Goal: Information Seeking & Learning: Understand process/instructions

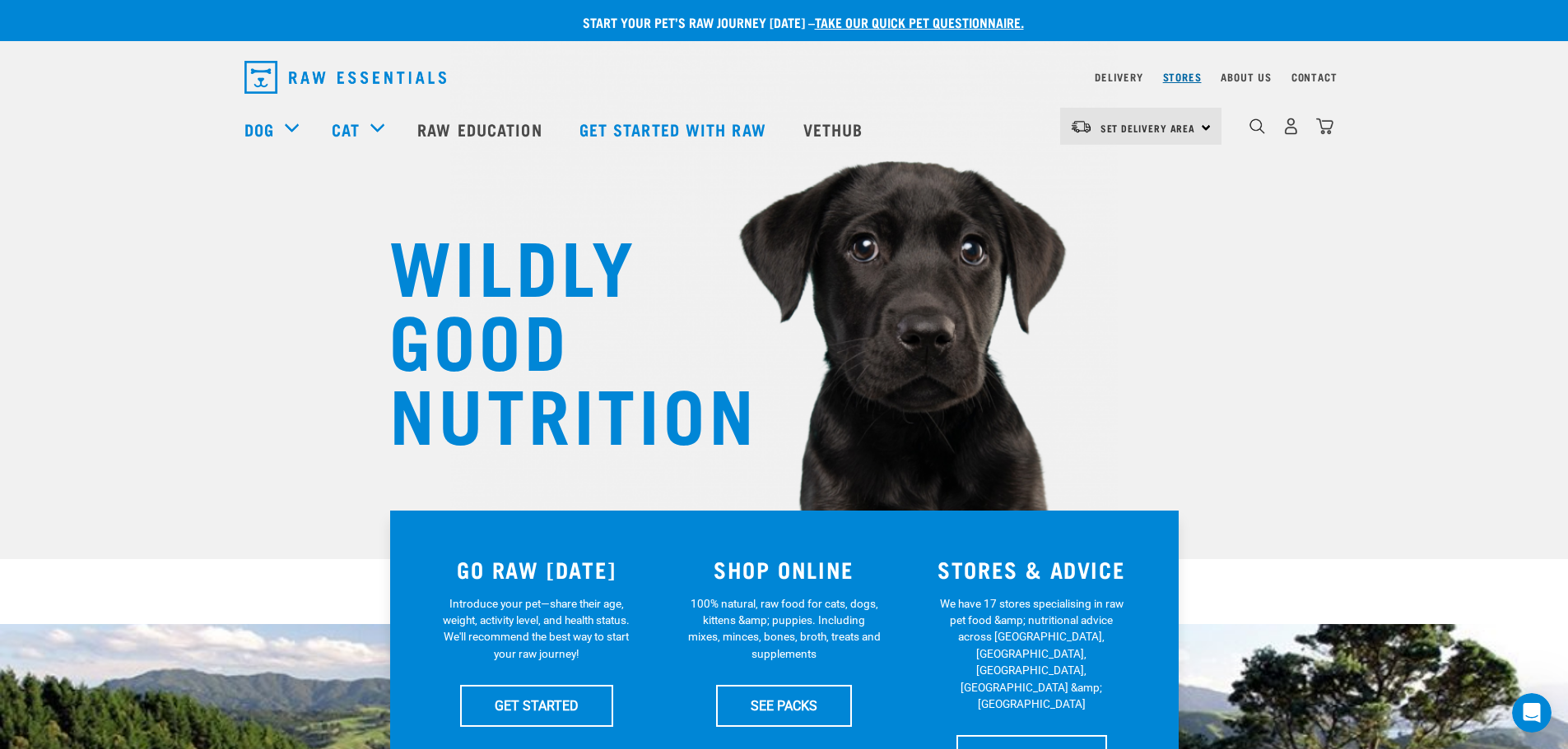
click at [1166, 74] on link "Stores" at bounding box center [1181, 77] width 39 height 6
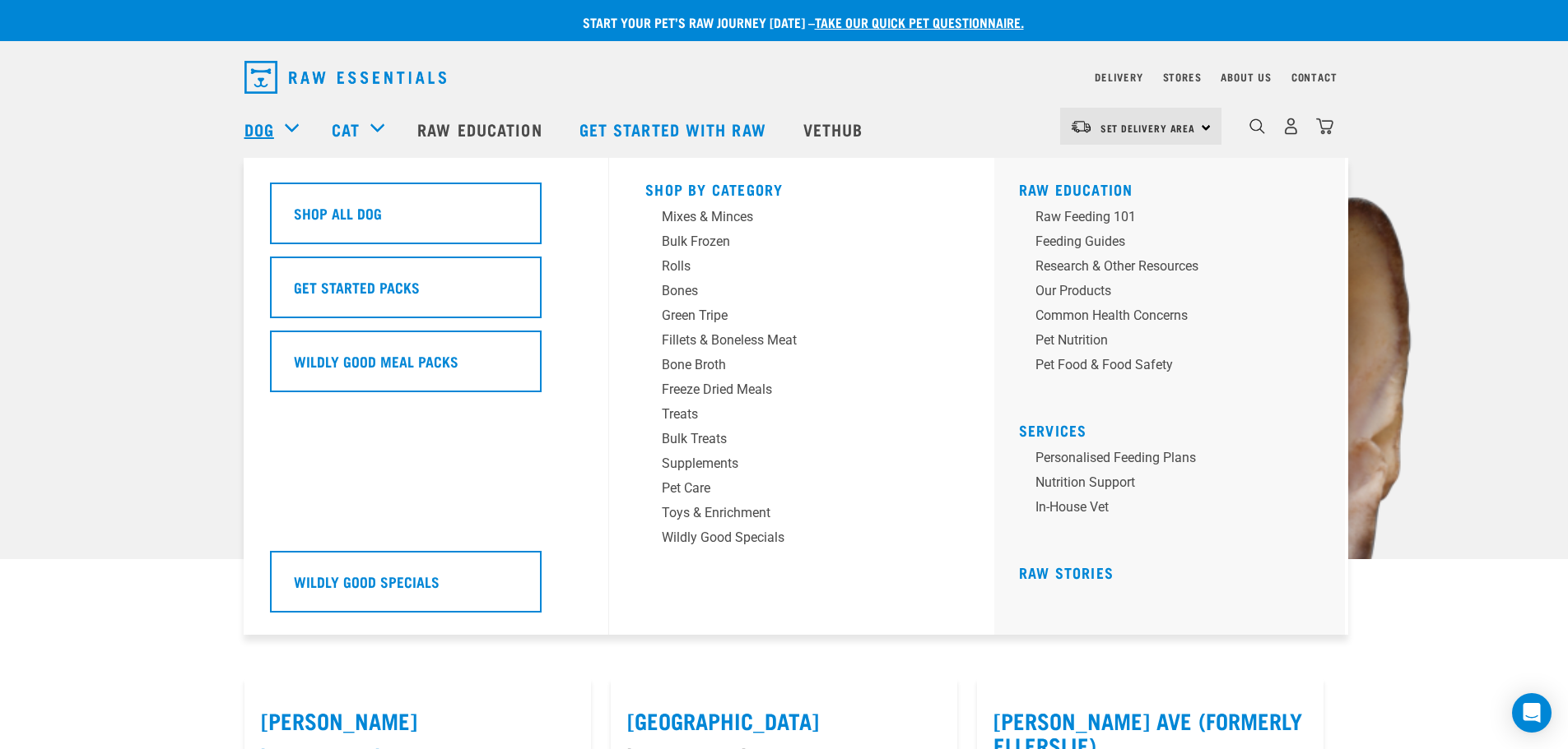
click at [245, 127] on link "Dog" at bounding box center [259, 129] width 30 height 25
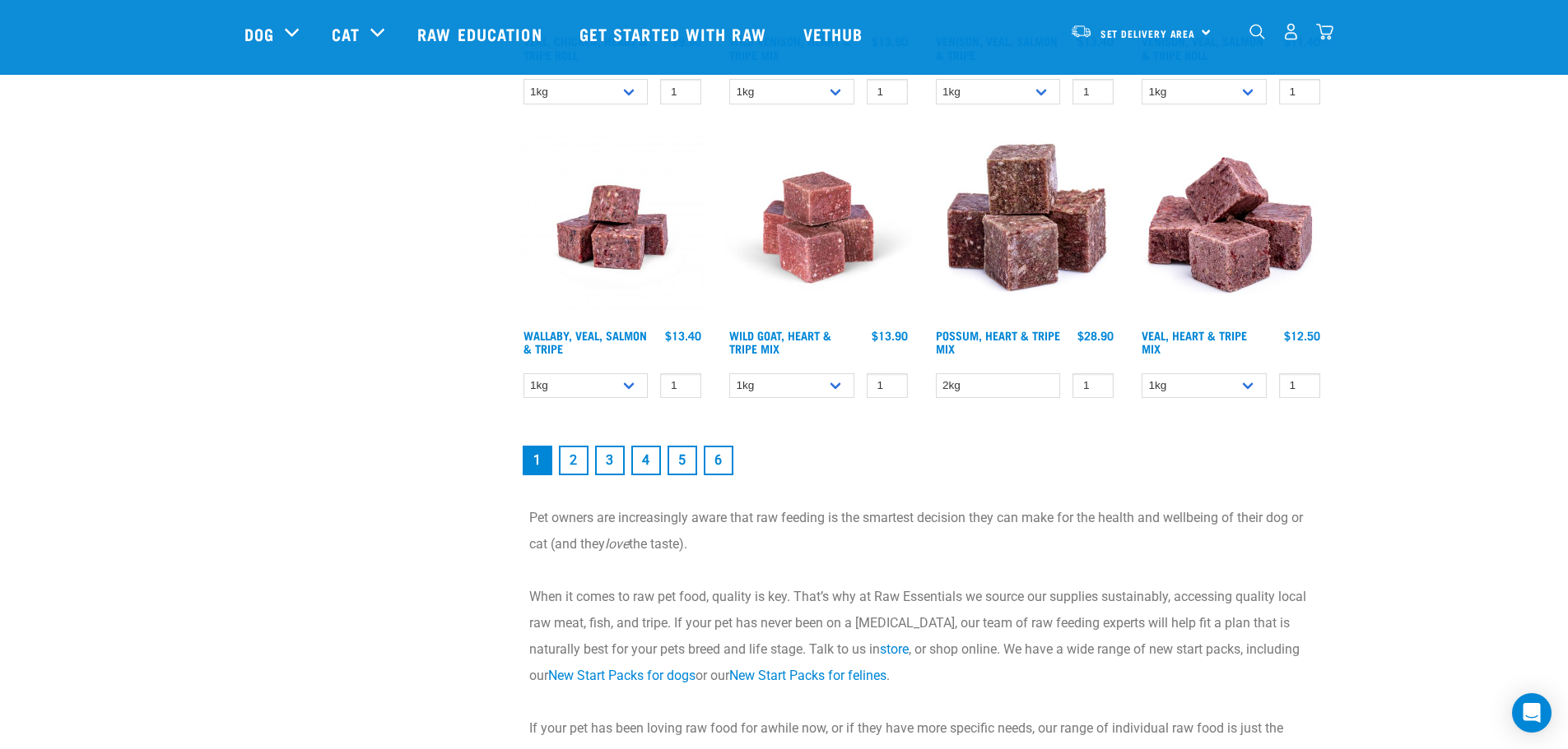
scroll to position [2303, 0]
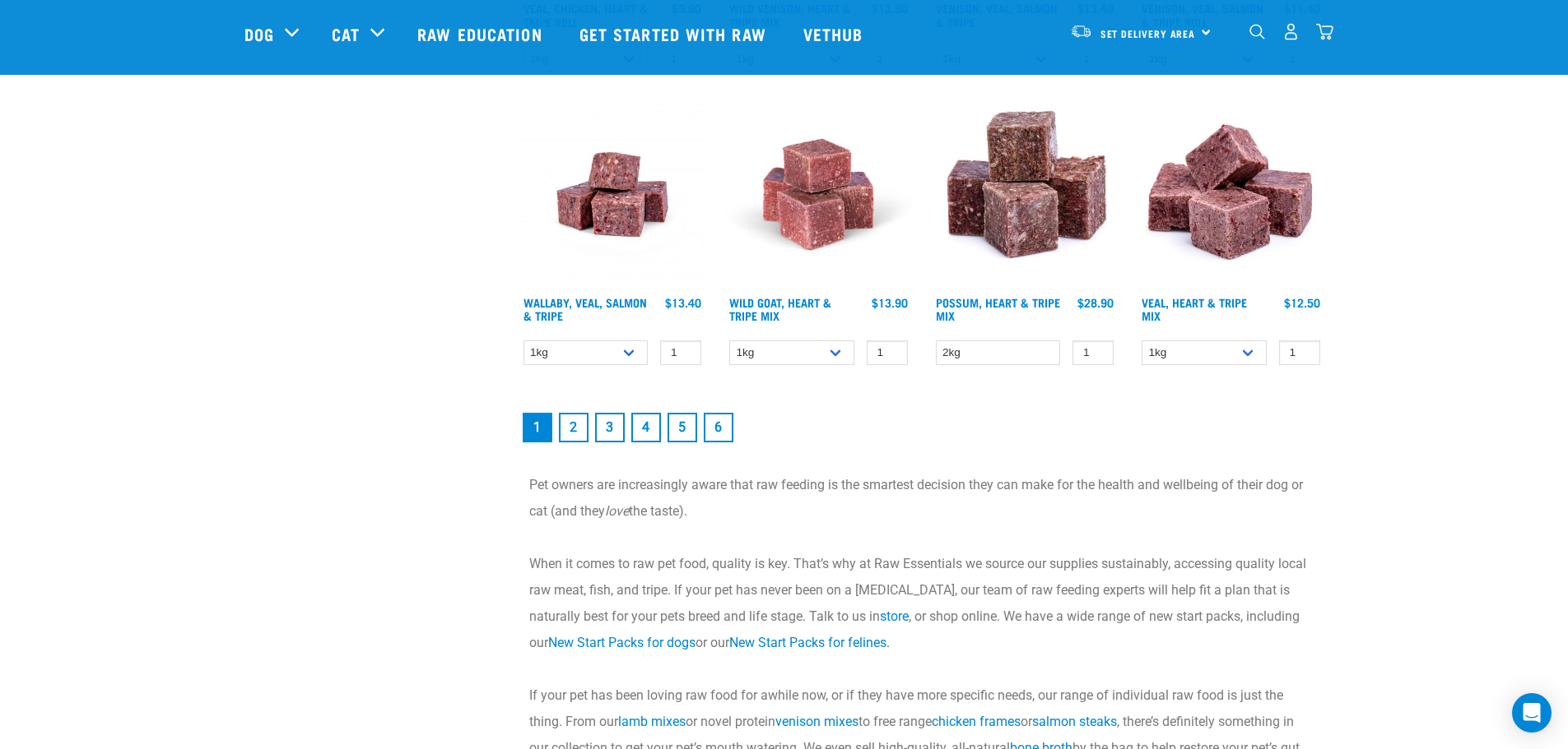
click at [569, 421] on link "2" at bounding box center [573, 427] width 30 height 30
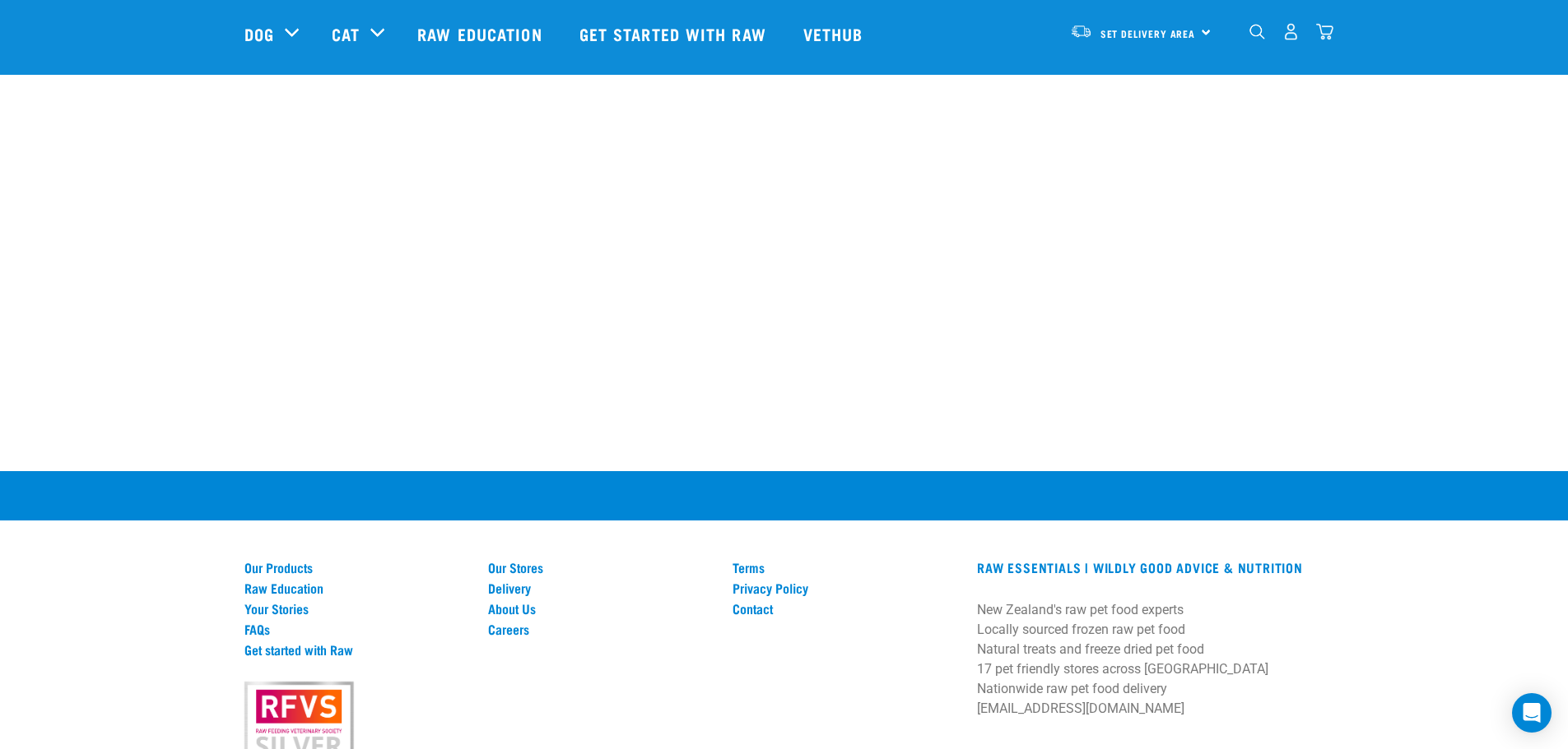
scroll to position [2478, 0]
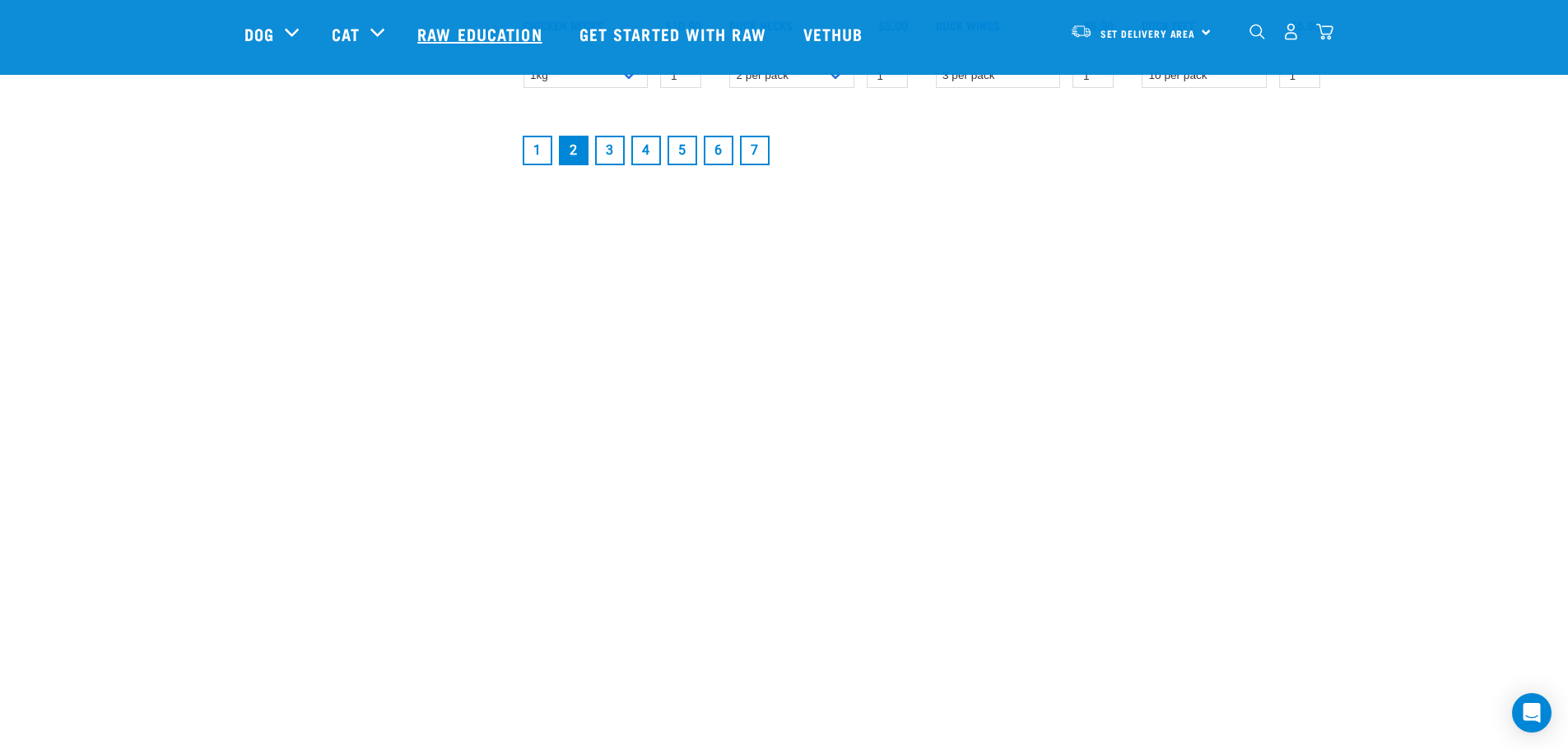
click at [447, 32] on link "Raw Education" at bounding box center [481, 33] width 161 height 66
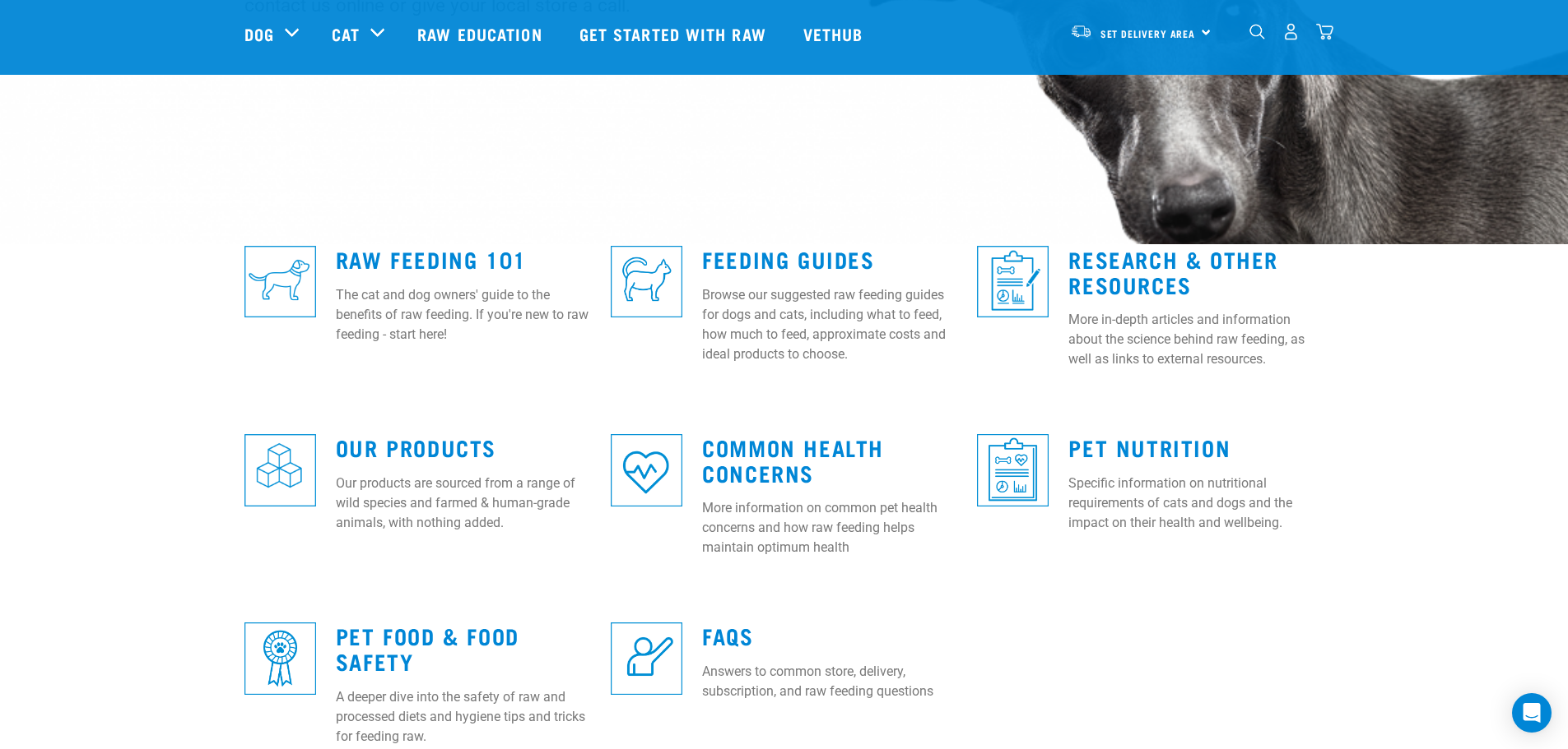
scroll to position [329, 0]
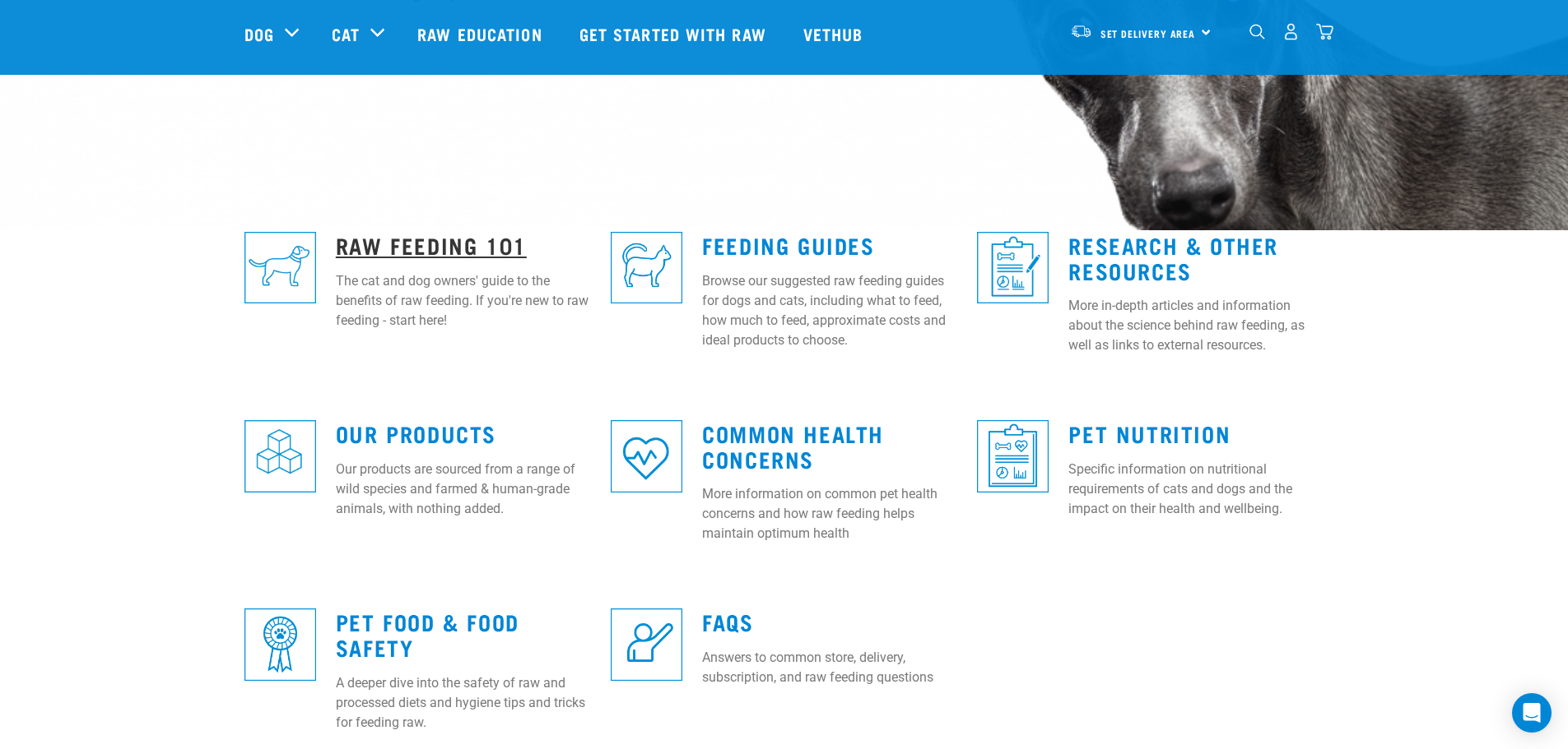
click at [373, 243] on link "Raw Feeding 101" at bounding box center [431, 245] width 191 height 12
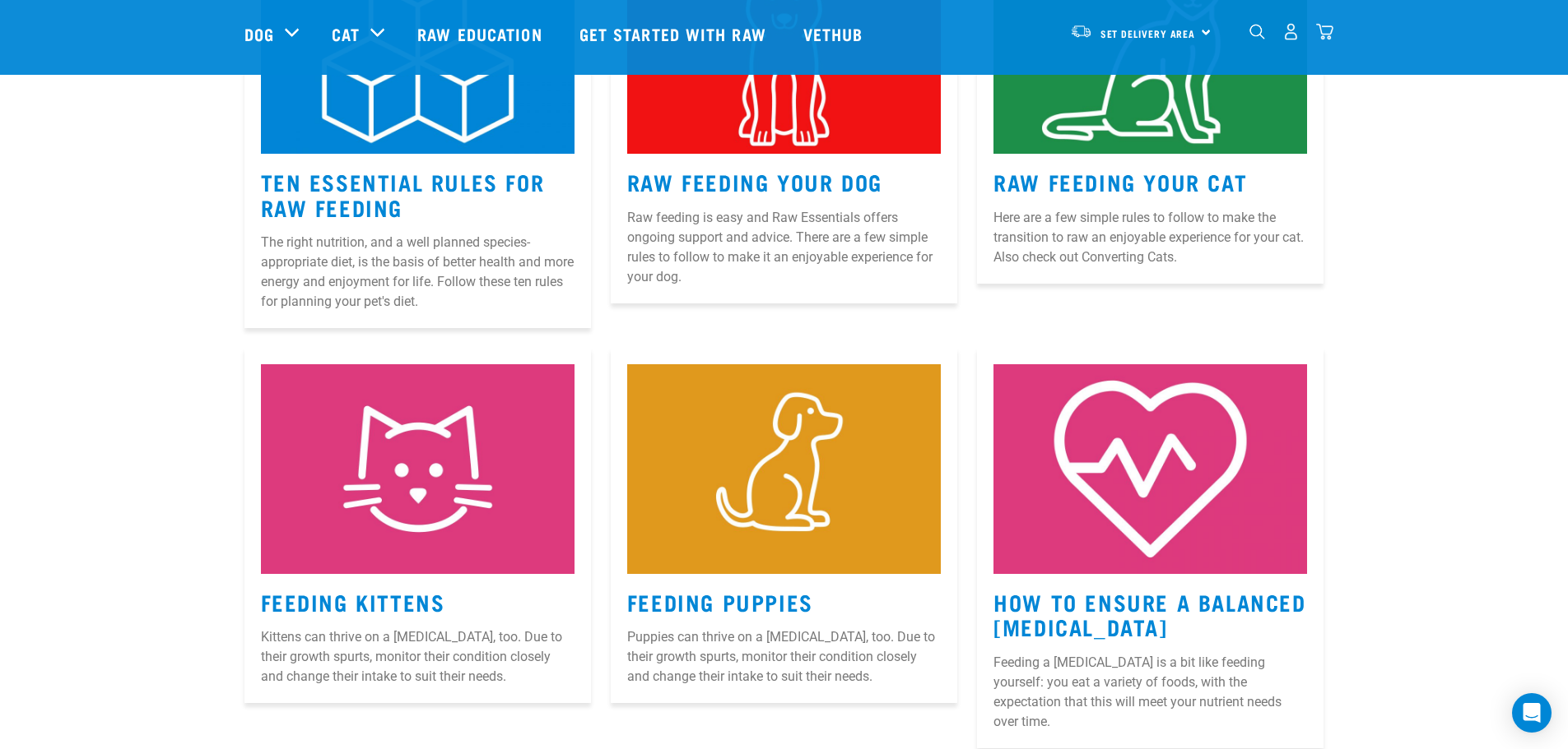
scroll to position [905, 0]
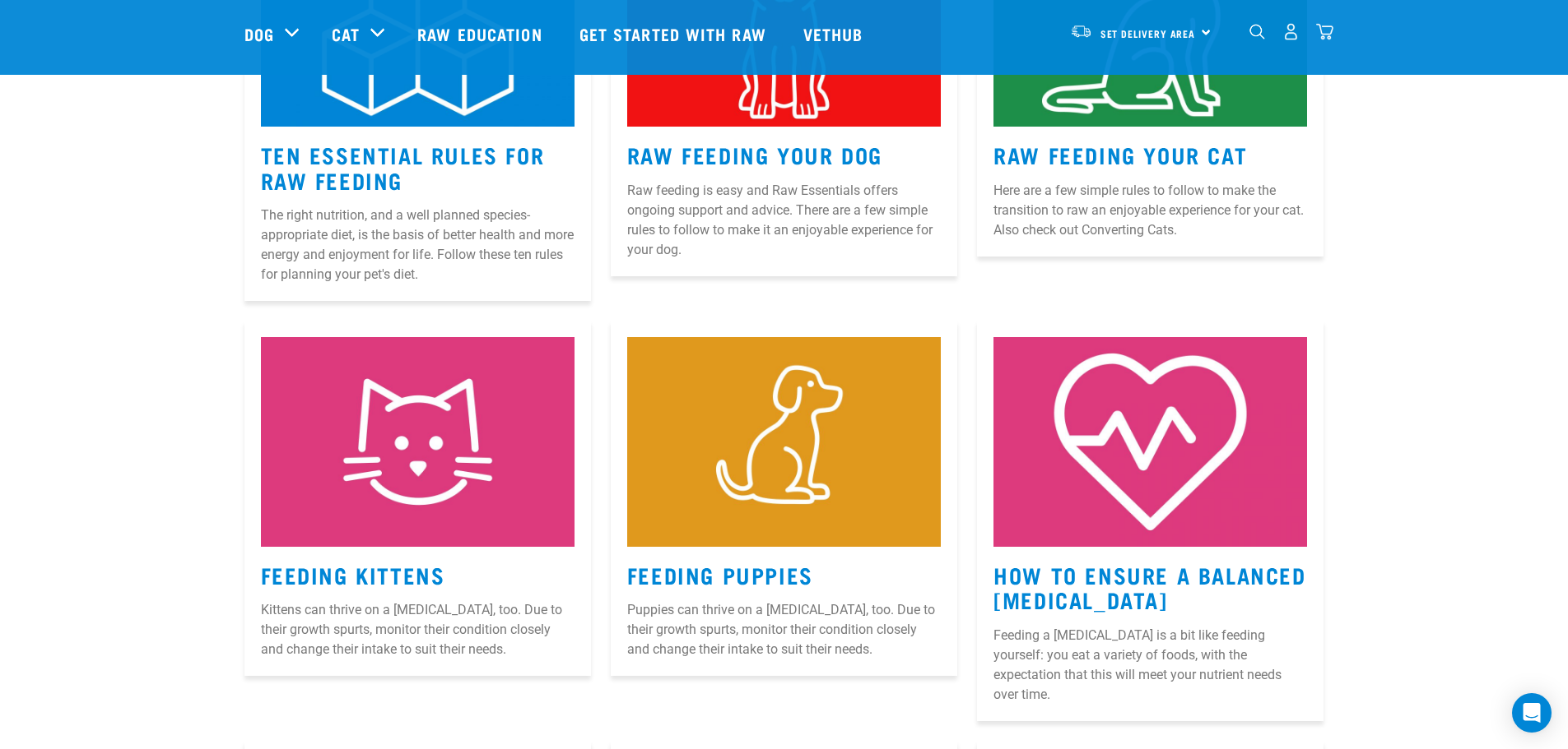
click at [767, 546] on img at bounding box center [784, 442] width 313 height 209
click at [772, 574] on link "Feeding Puppies" at bounding box center [720, 574] width 186 height 12
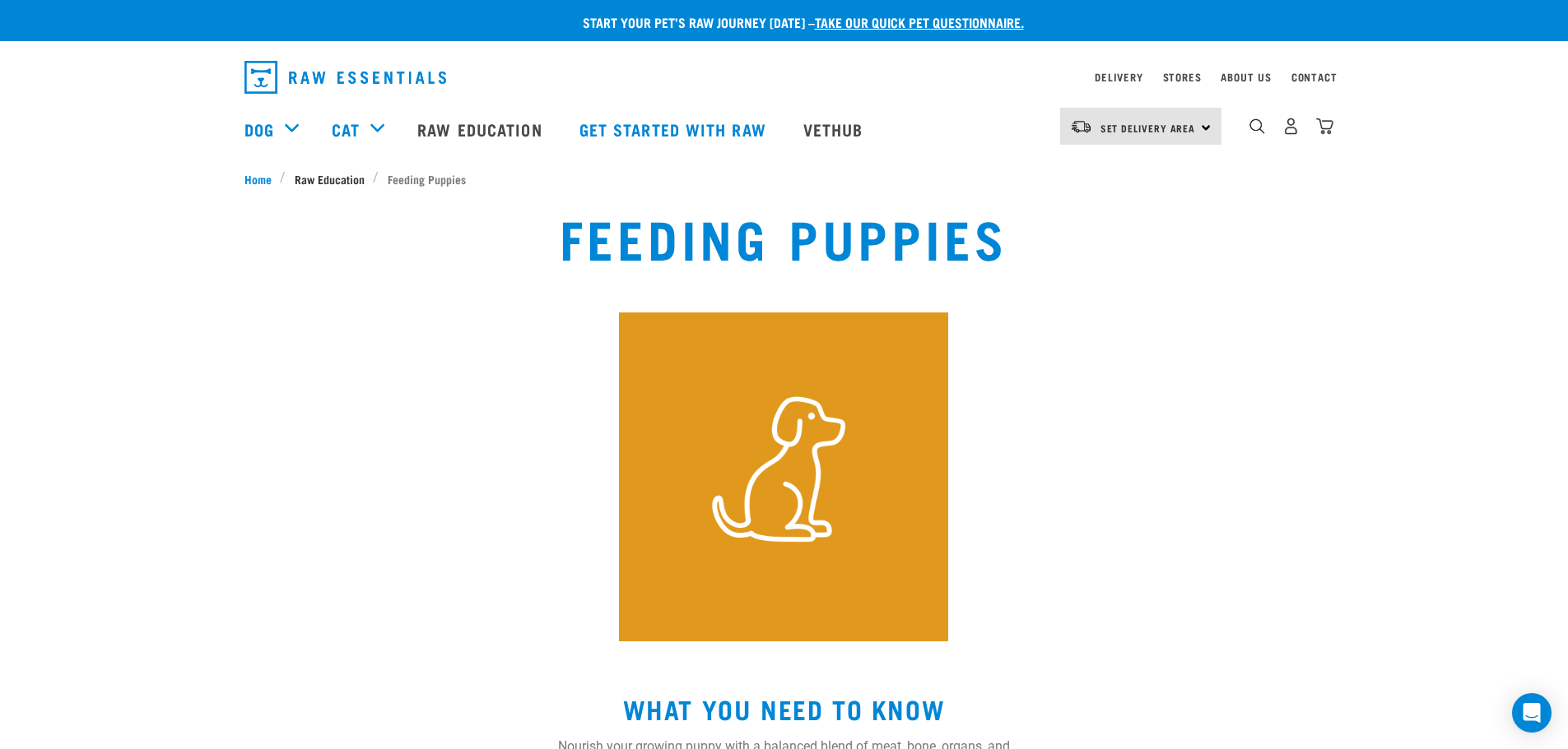
click at [349, 179] on span "Raw Education" at bounding box center [328, 179] width 69 height 17
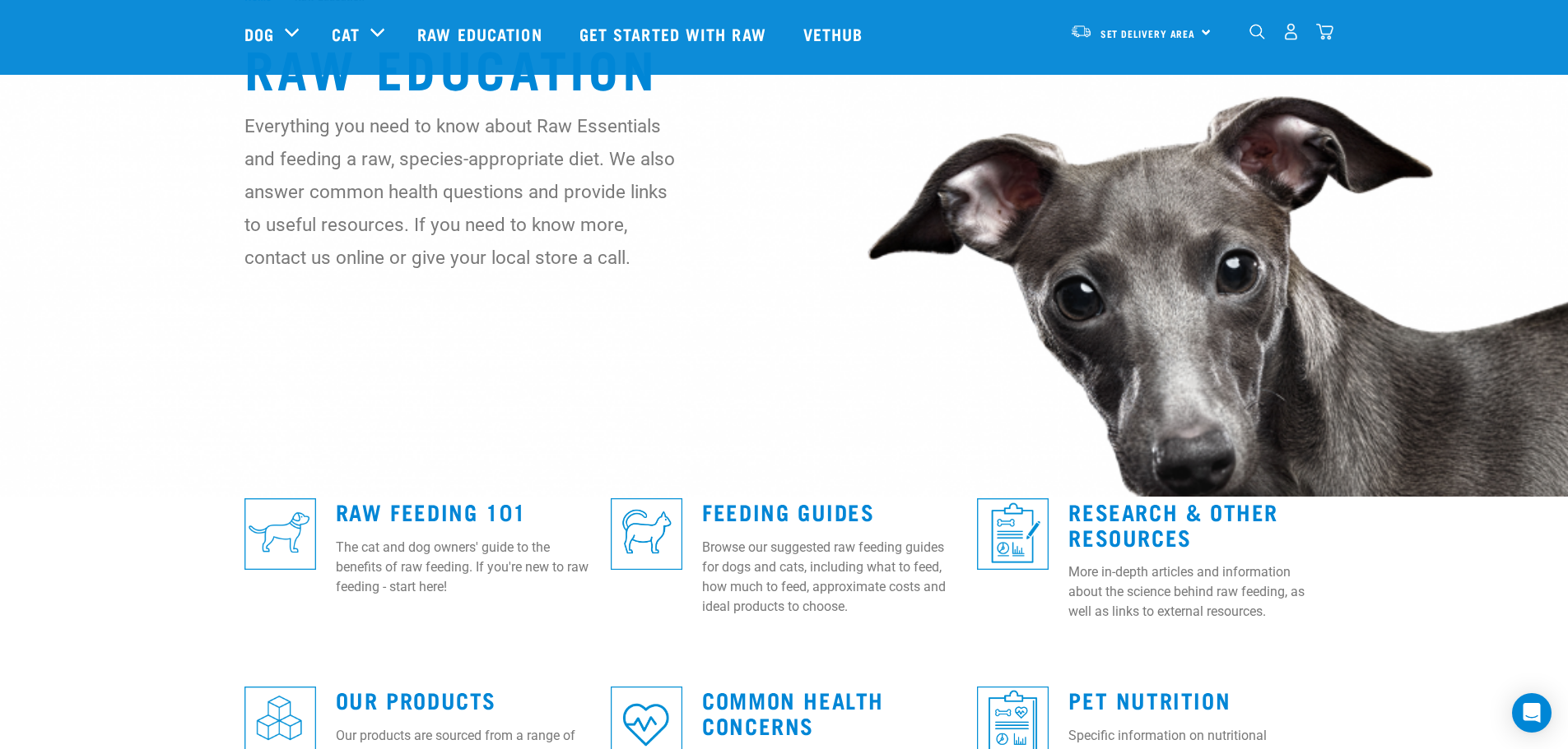
scroll to position [246, 0]
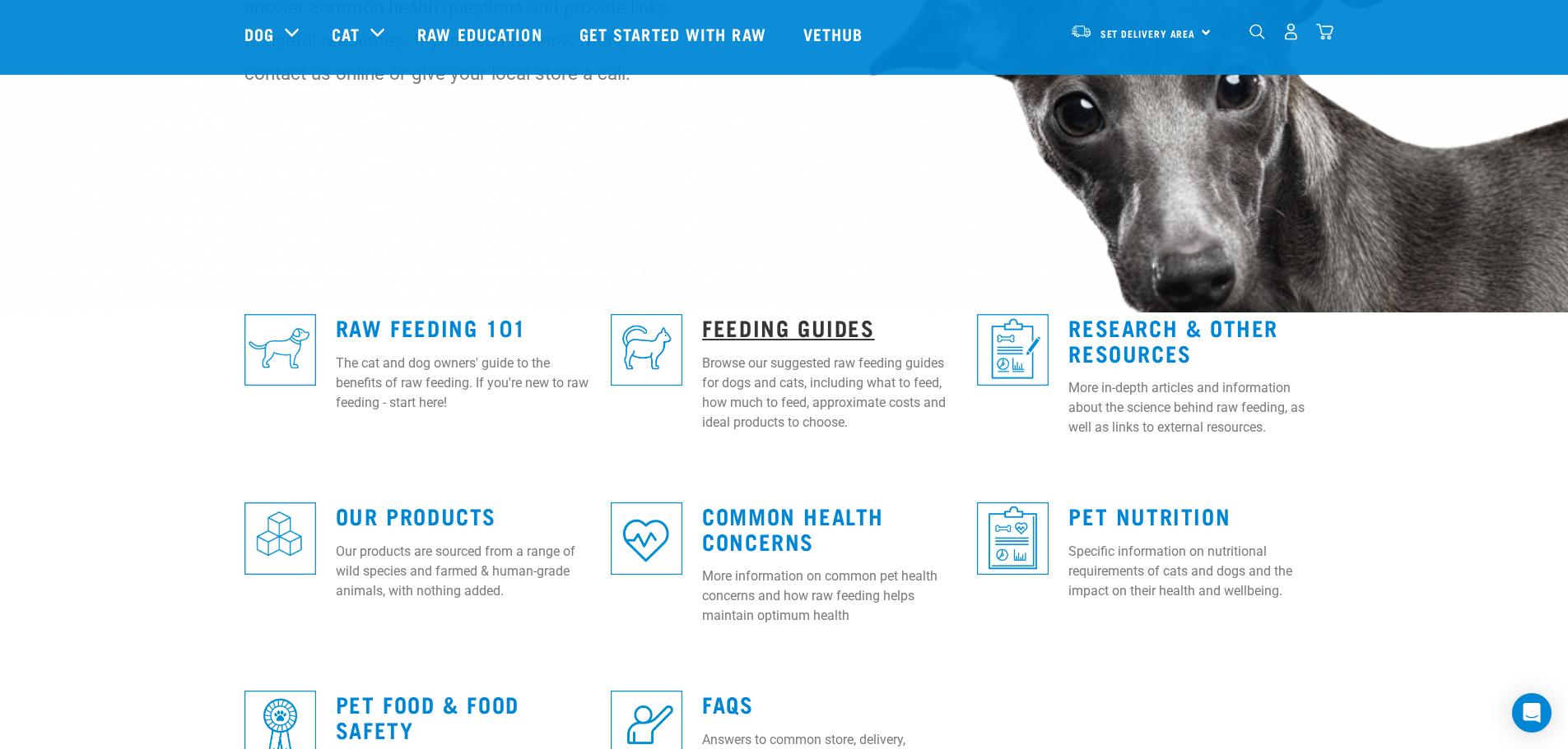
click at [737, 331] on link "Feeding Guides" at bounding box center [787, 326] width 172 height 12
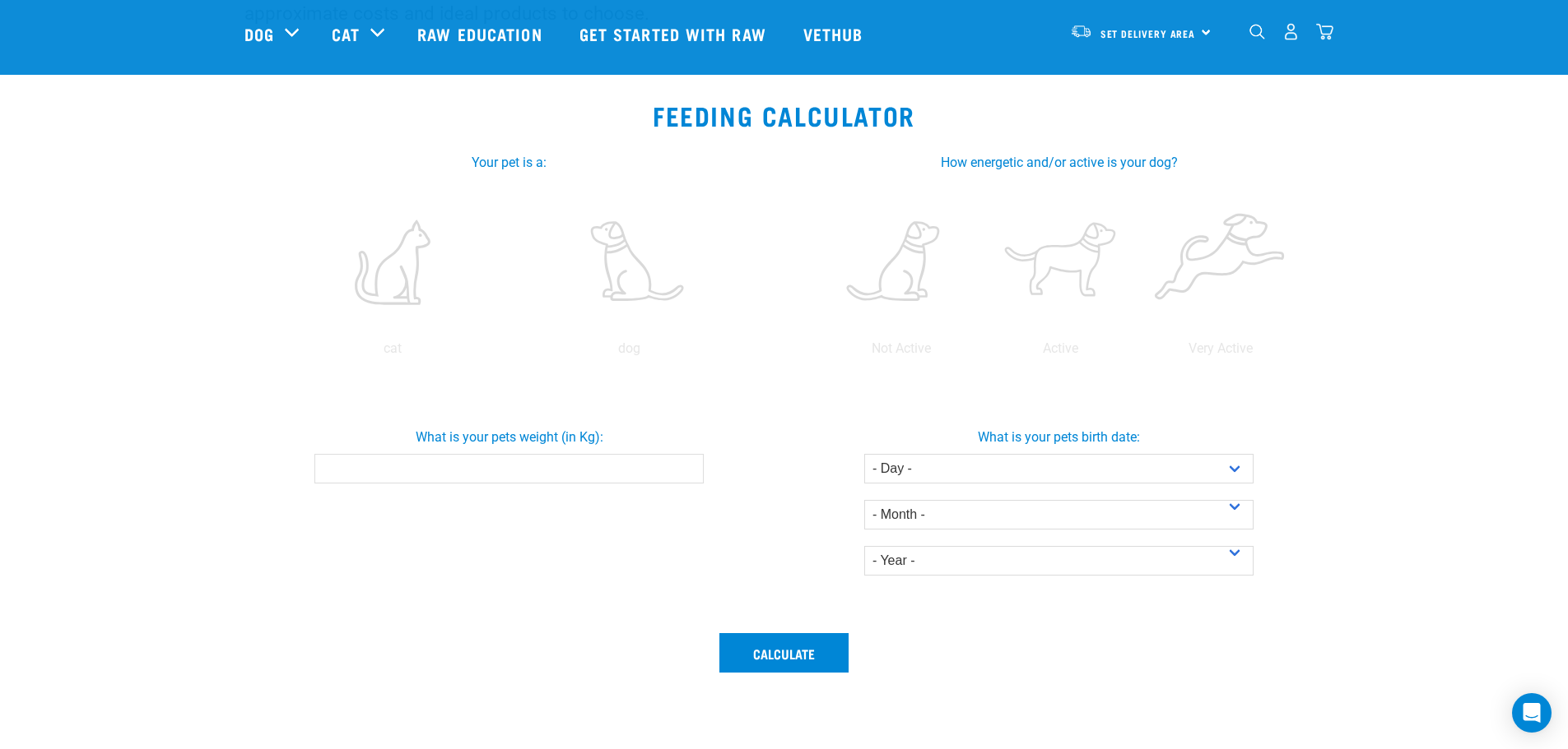
scroll to position [246, 0]
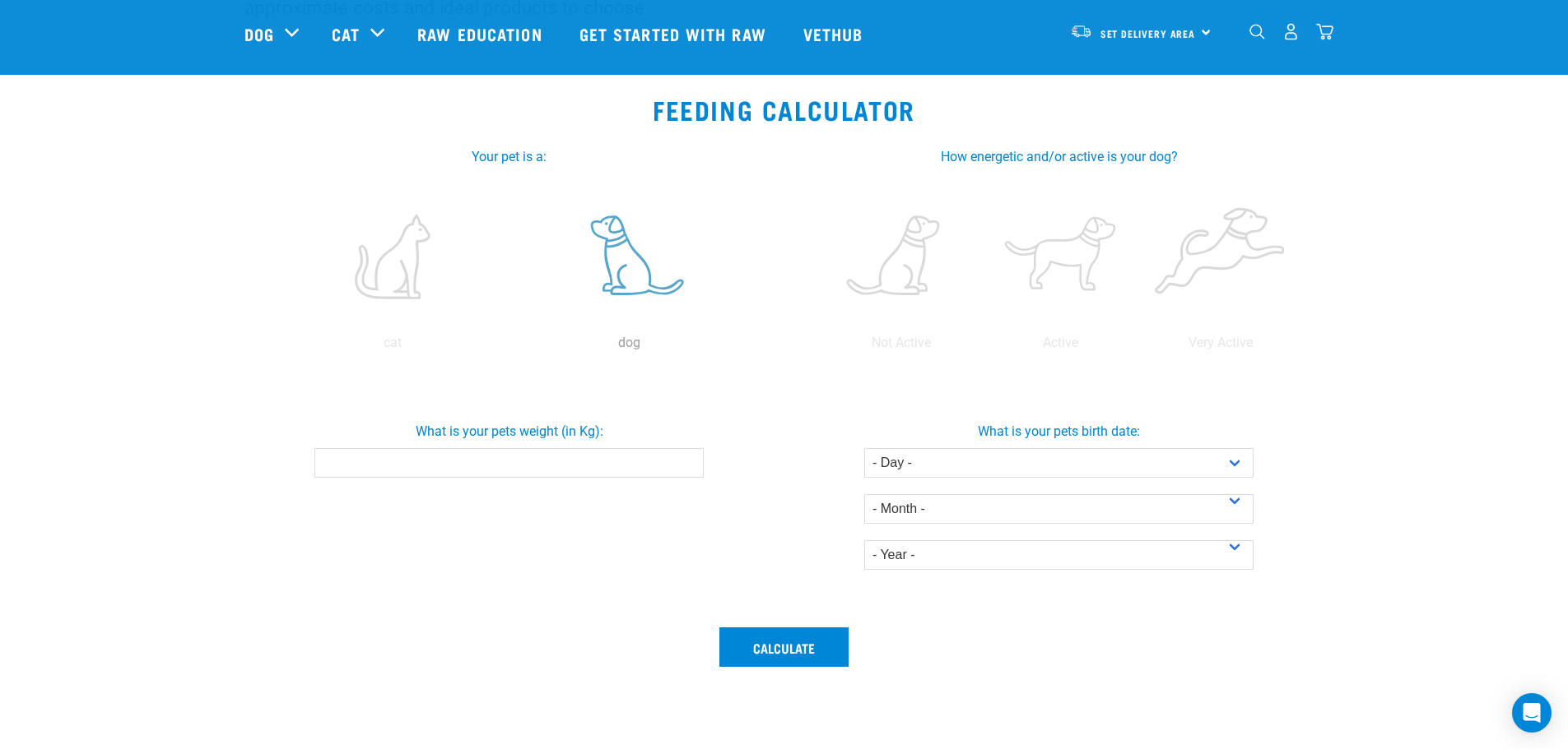
click at [612, 258] on label at bounding box center [628, 256] width 229 height 140
click at [511, 347] on input "radio" at bounding box center [511, 347] width 0 height 0
click at [1174, 269] on label at bounding box center [1221, 256] width 153 height 140
click at [1141, 347] on input "radio" at bounding box center [1141, 347] width 0 height 0
click at [562, 450] on input "What is your pets weight (in Kg):" at bounding box center [508, 463] width 389 height 30
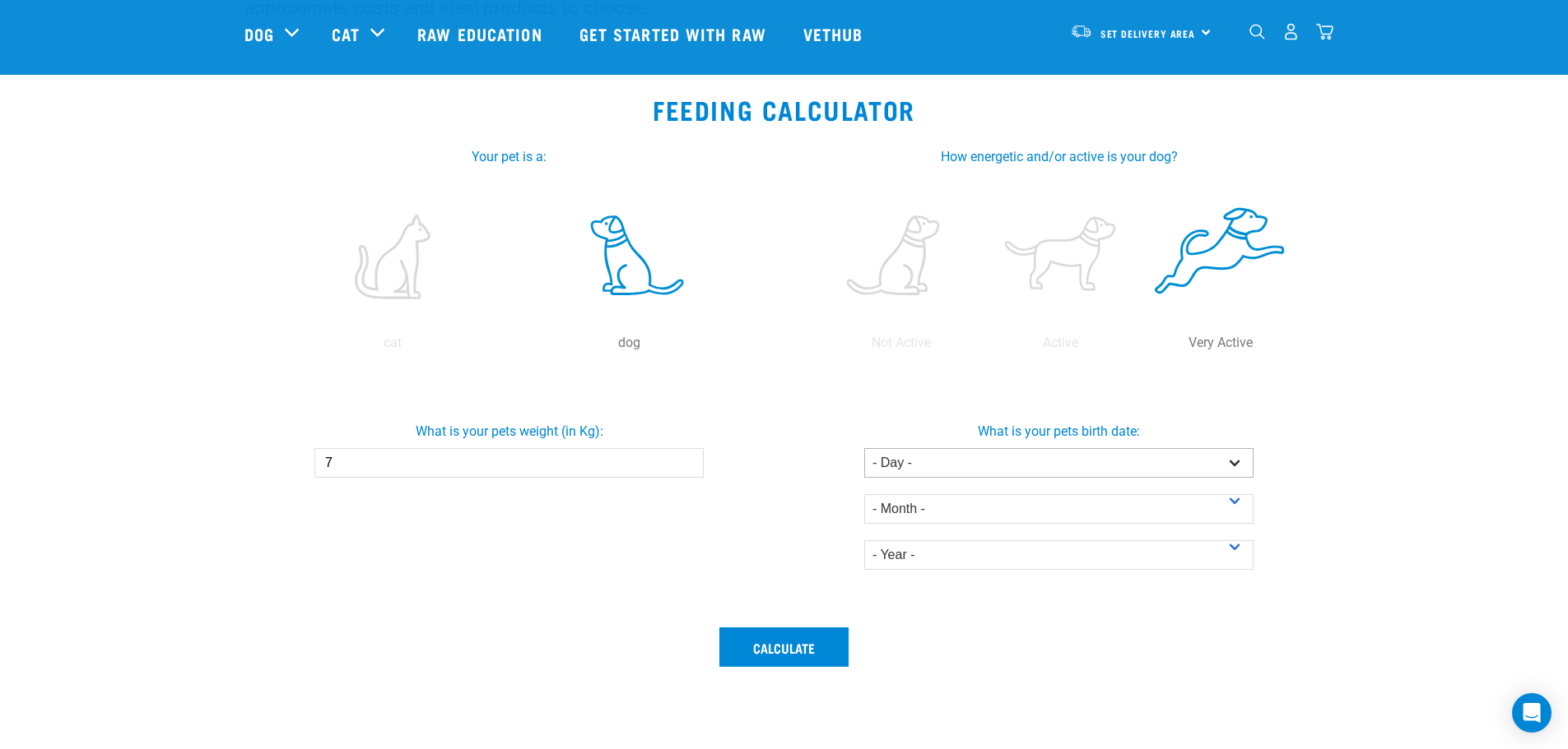
type input "7"
click at [1240, 464] on select "- Day - 1 2 3 4 5 6 7 8 9 10 11 12 13 14 15 16 17 18 19 20 21 22 23 24 25 26 27" at bounding box center [1059, 463] width 389 height 30
select select "7"
click at [864, 448] on select "- Day - 1 2 3 4 5 6 7 8 9 10 11 12 13 14 15 16 17 18 19 20 21 22 23 24 25 26 27" at bounding box center [1059, 463] width 389 height 30
click at [1243, 509] on select "- Month - January February March April May June July August September October N…" at bounding box center [1059, 509] width 389 height 30
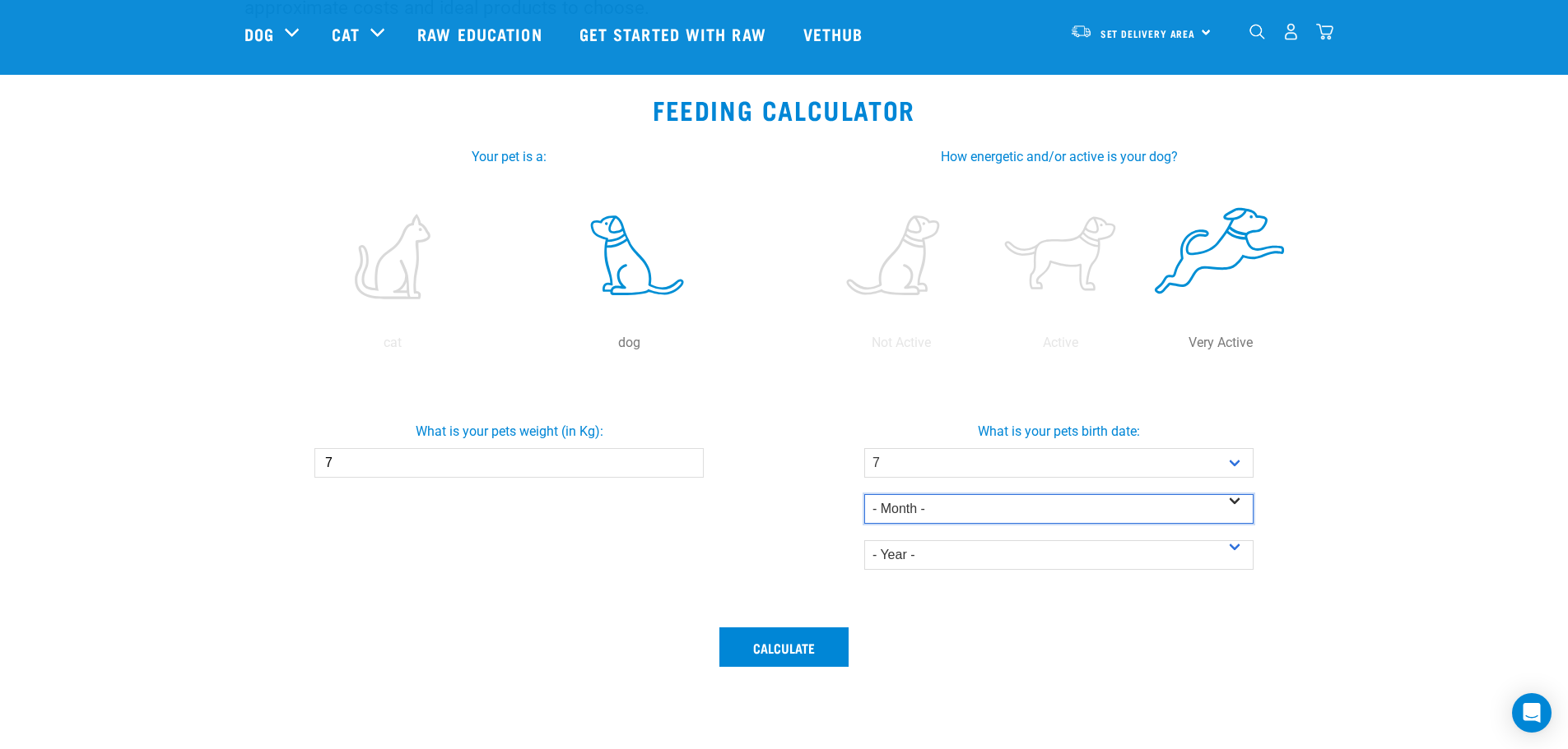
select select "June"
click at [864, 495] on select "- Month - January February March April May June July August September October N…" at bounding box center [1059, 509] width 389 height 30
click at [1234, 555] on select "- Year - 2025 2024 2023 2022 2021 2020 2019 2018 2017 2016 2015 2014" at bounding box center [1059, 555] width 389 height 30
select select "2025"
click at [864, 541] on select "- Year - 2025 2024 2023 2022 2021 2020 2019 2018 2017 2016 2015 2014" at bounding box center [1059, 555] width 389 height 30
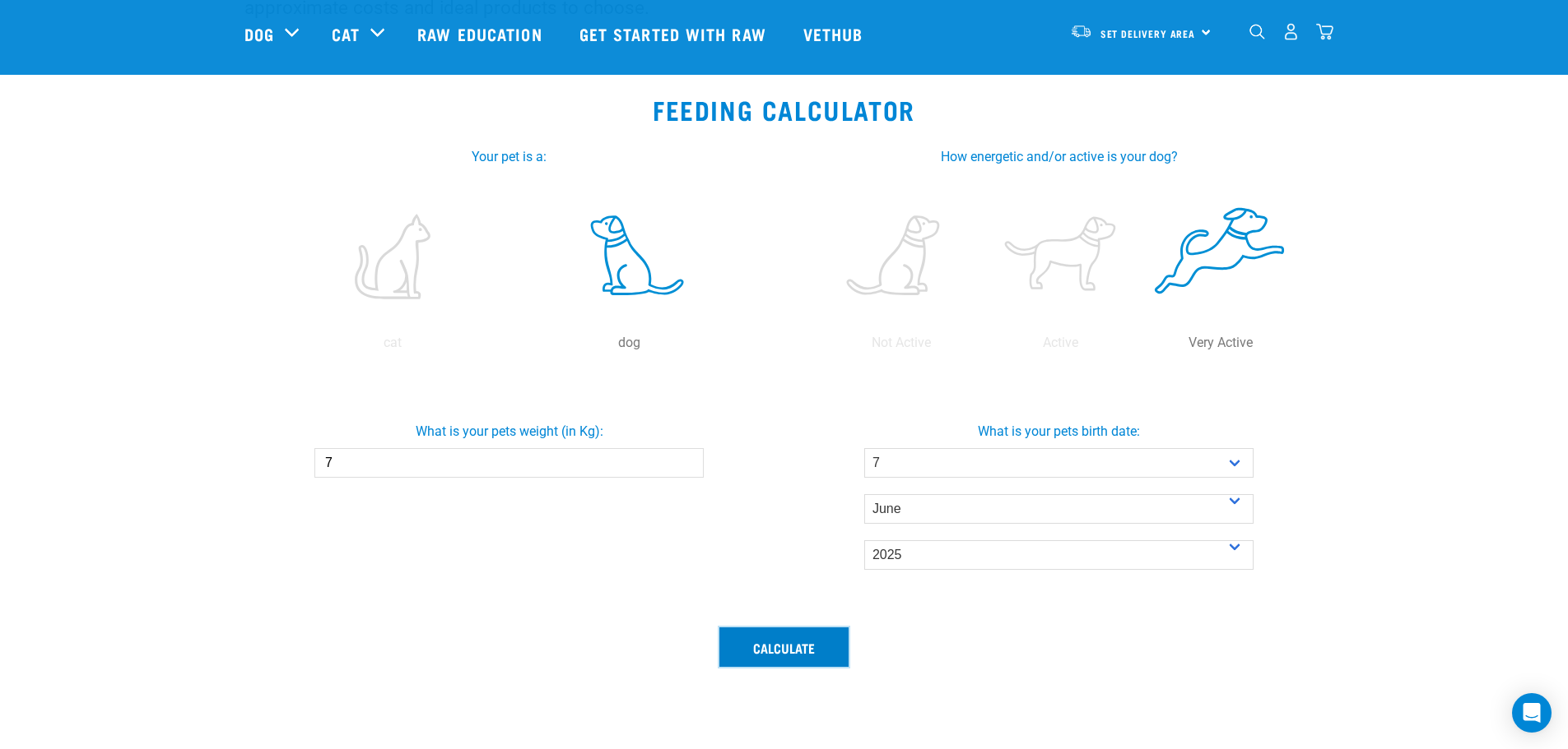
click at [769, 656] on button "Calculate" at bounding box center [784, 647] width 129 height 39
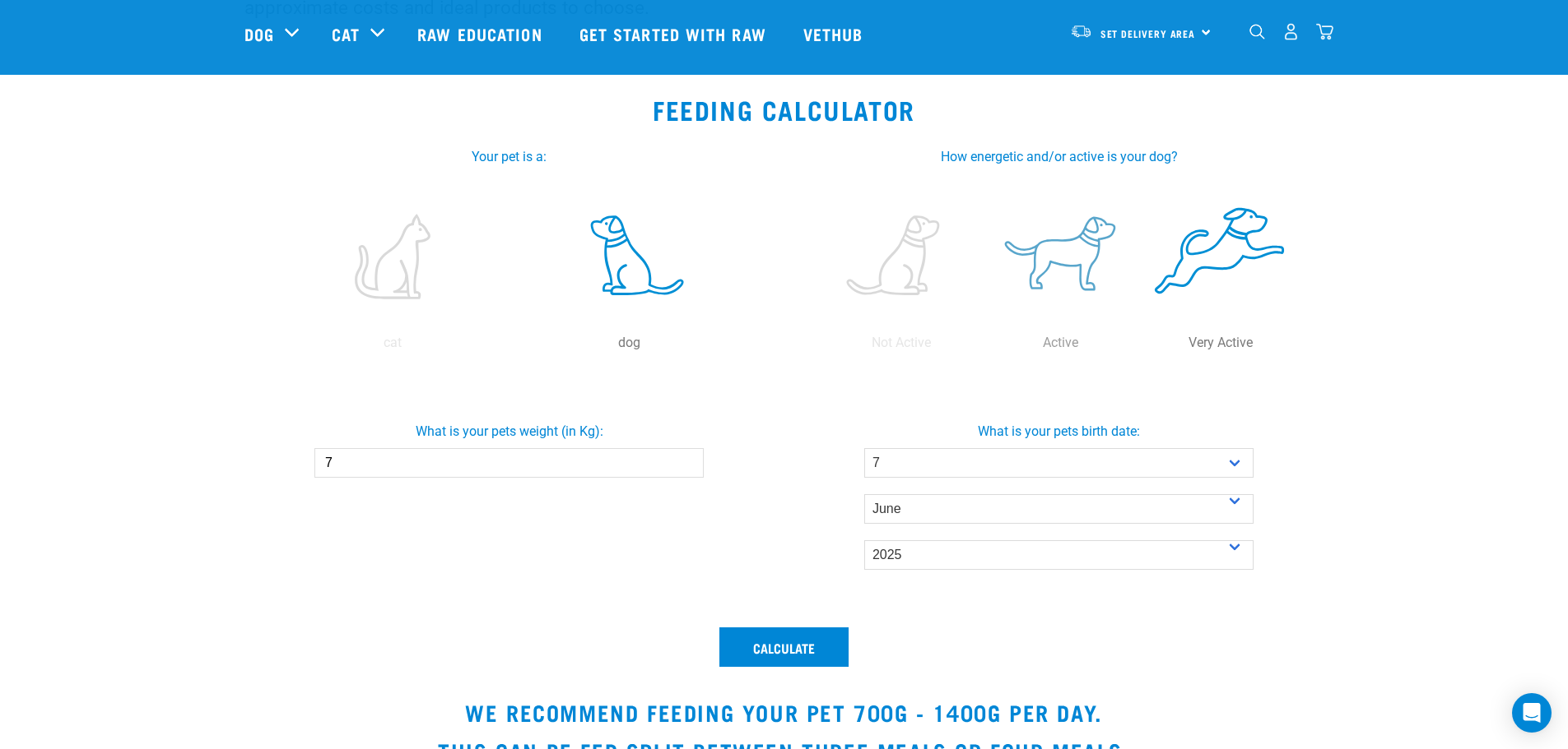
click at [1063, 253] on label at bounding box center [1061, 256] width 153 height 140
click at [981, 347] on input "radio" at bounding box center [981, 347] width 0 height 0
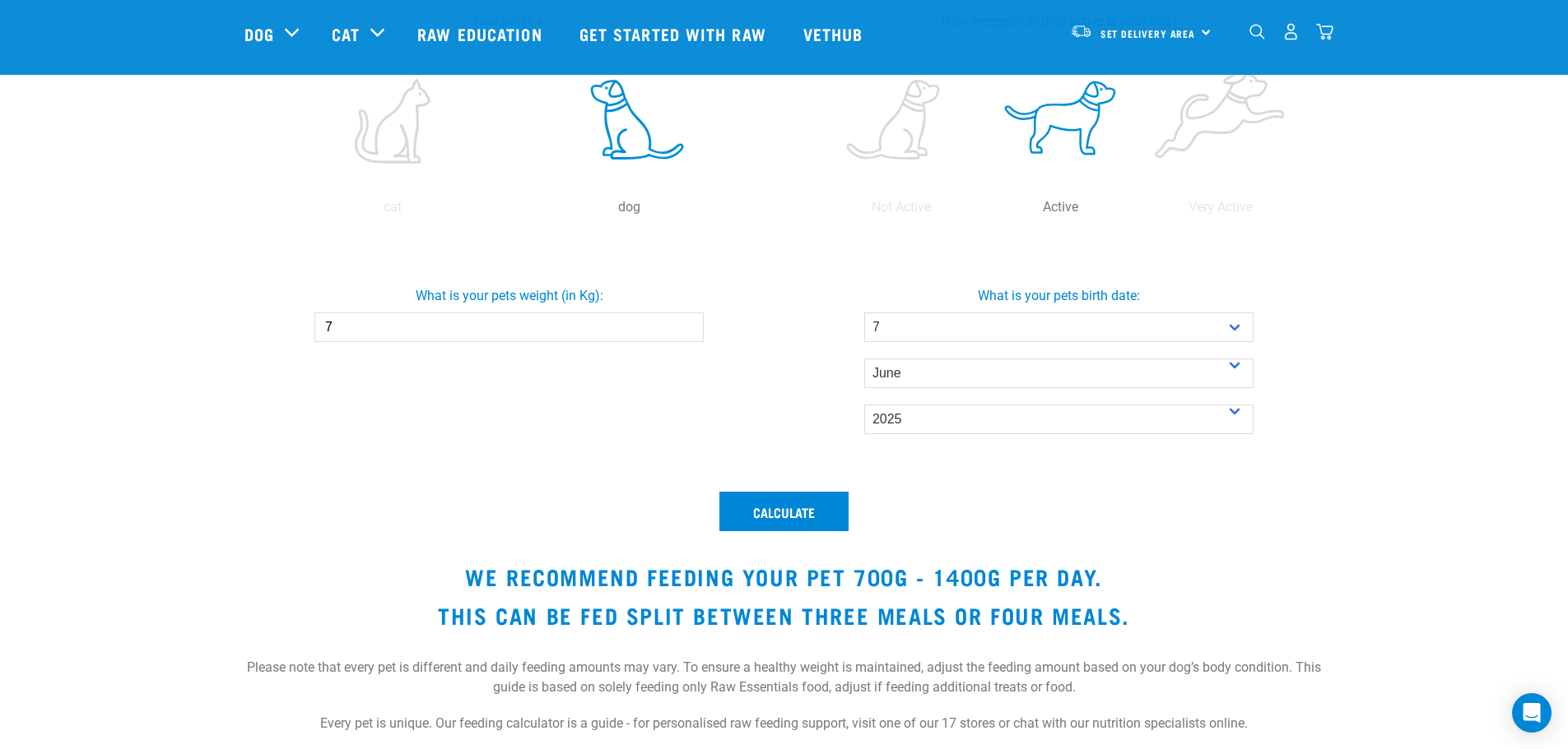
scroll to position [411, 0]
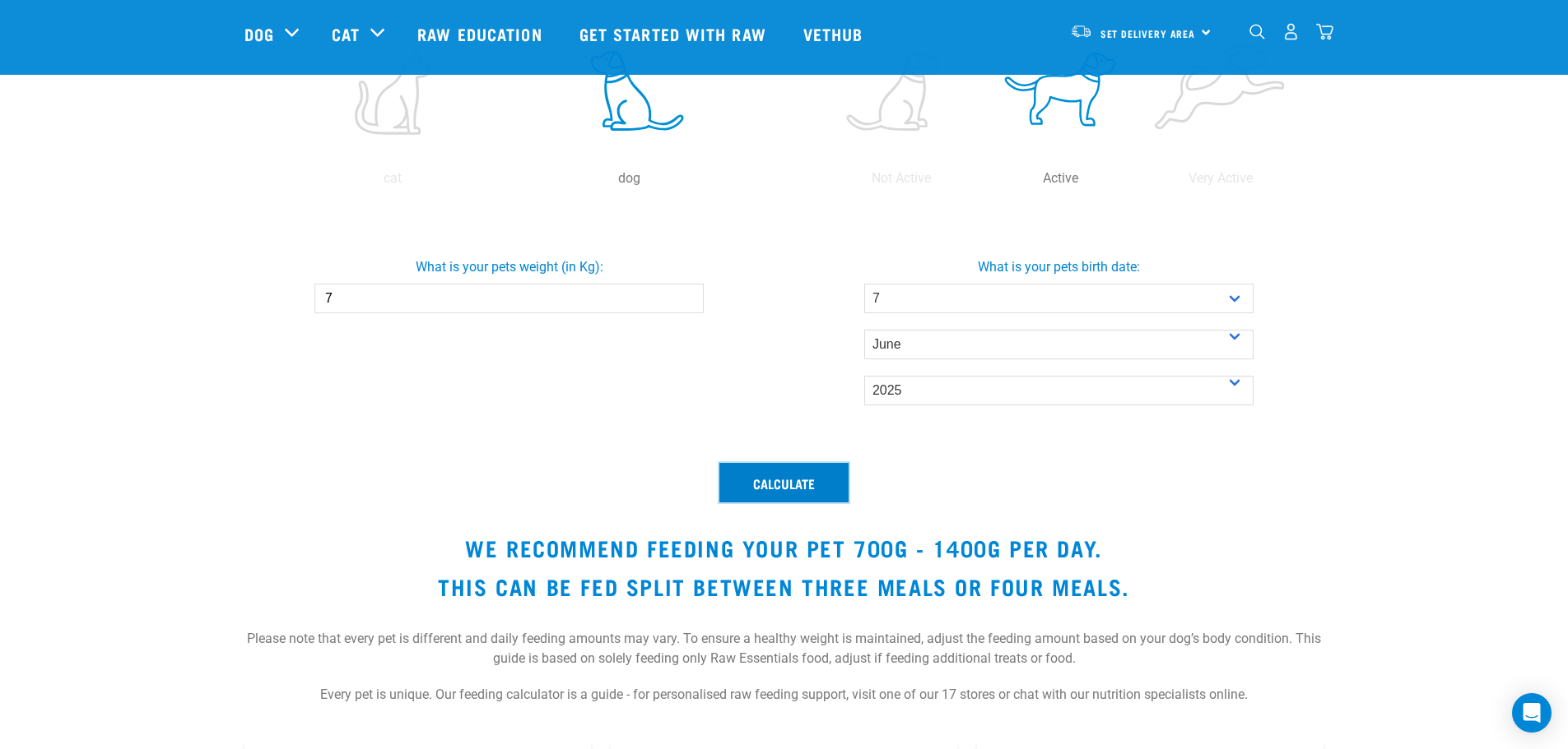
click at [792, 490] on button "Calculate" at bounding box center [784, 483] width 129 height 39
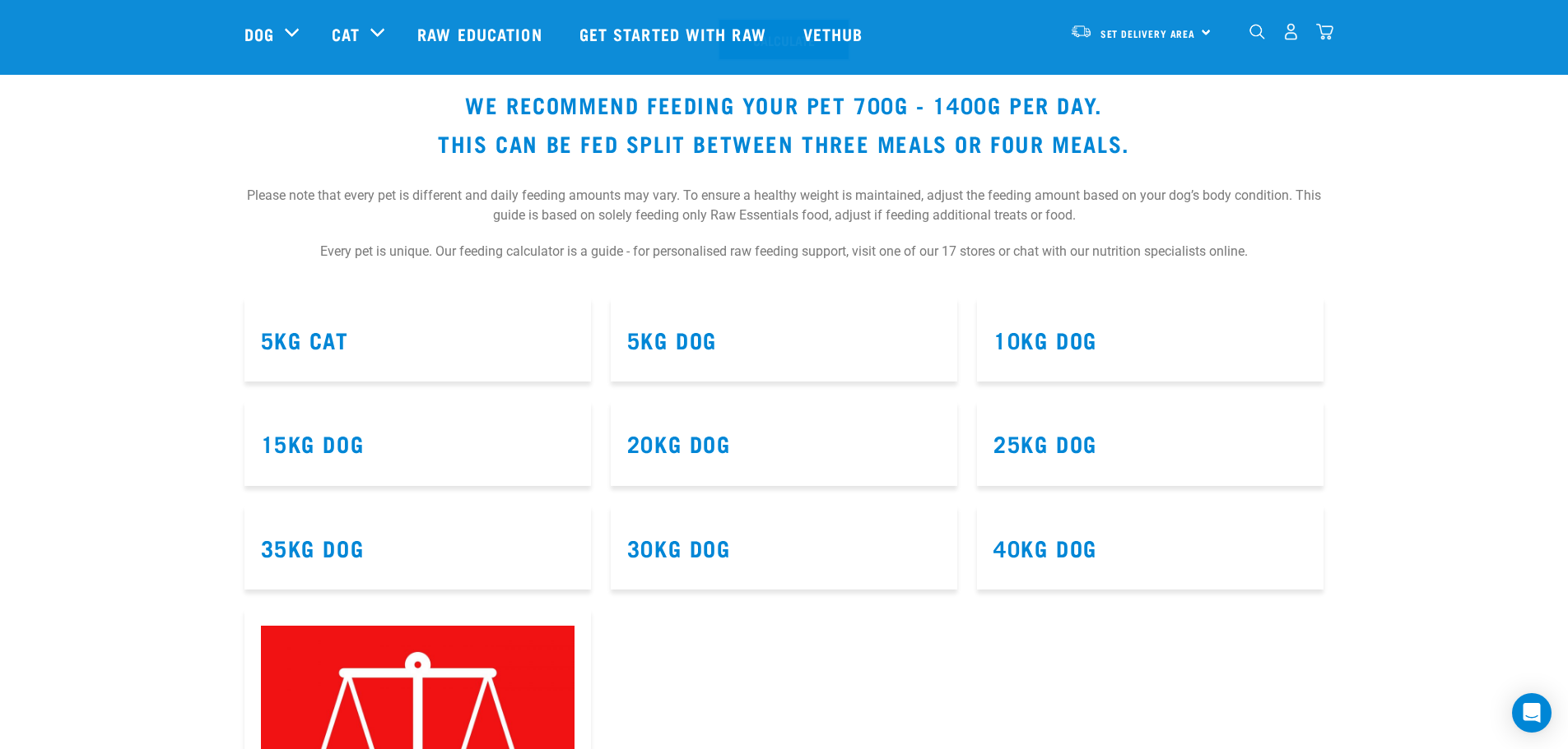
scroll to position [822, 0]
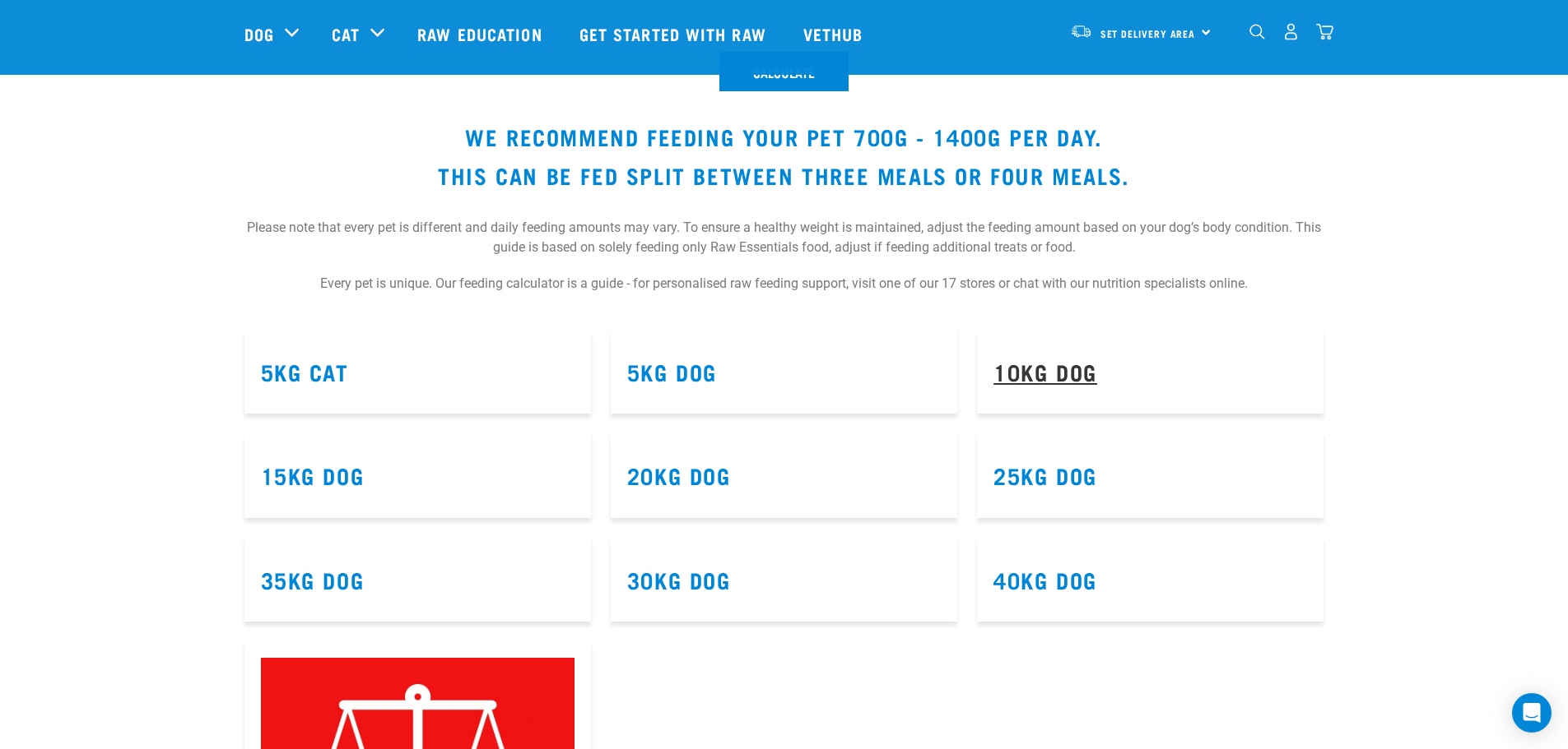
click at [1079, 378] on link "10kg Dog" at bounding box center [1044, 371] width 104 height 12
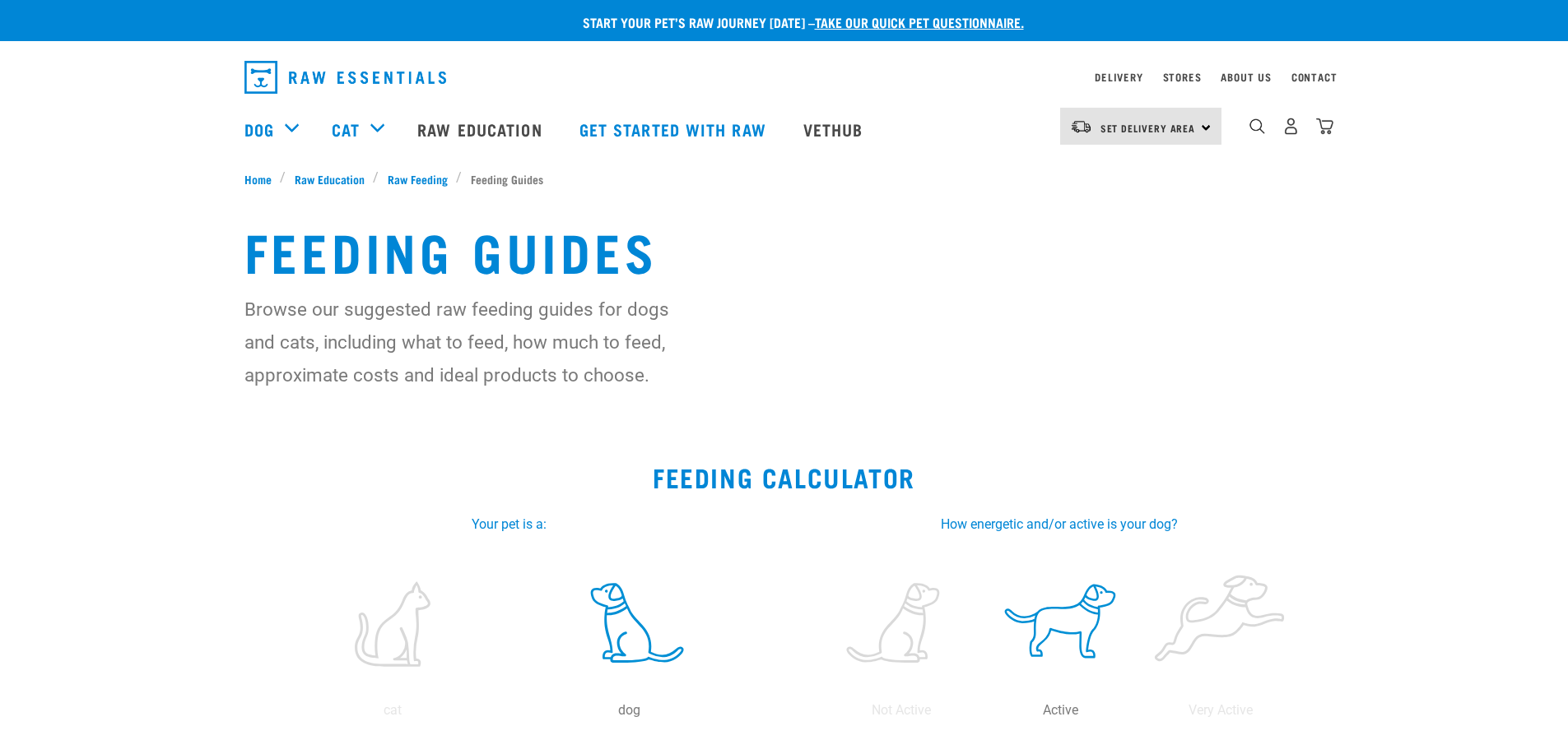
select select "7"
select select "June"
select select "2025"
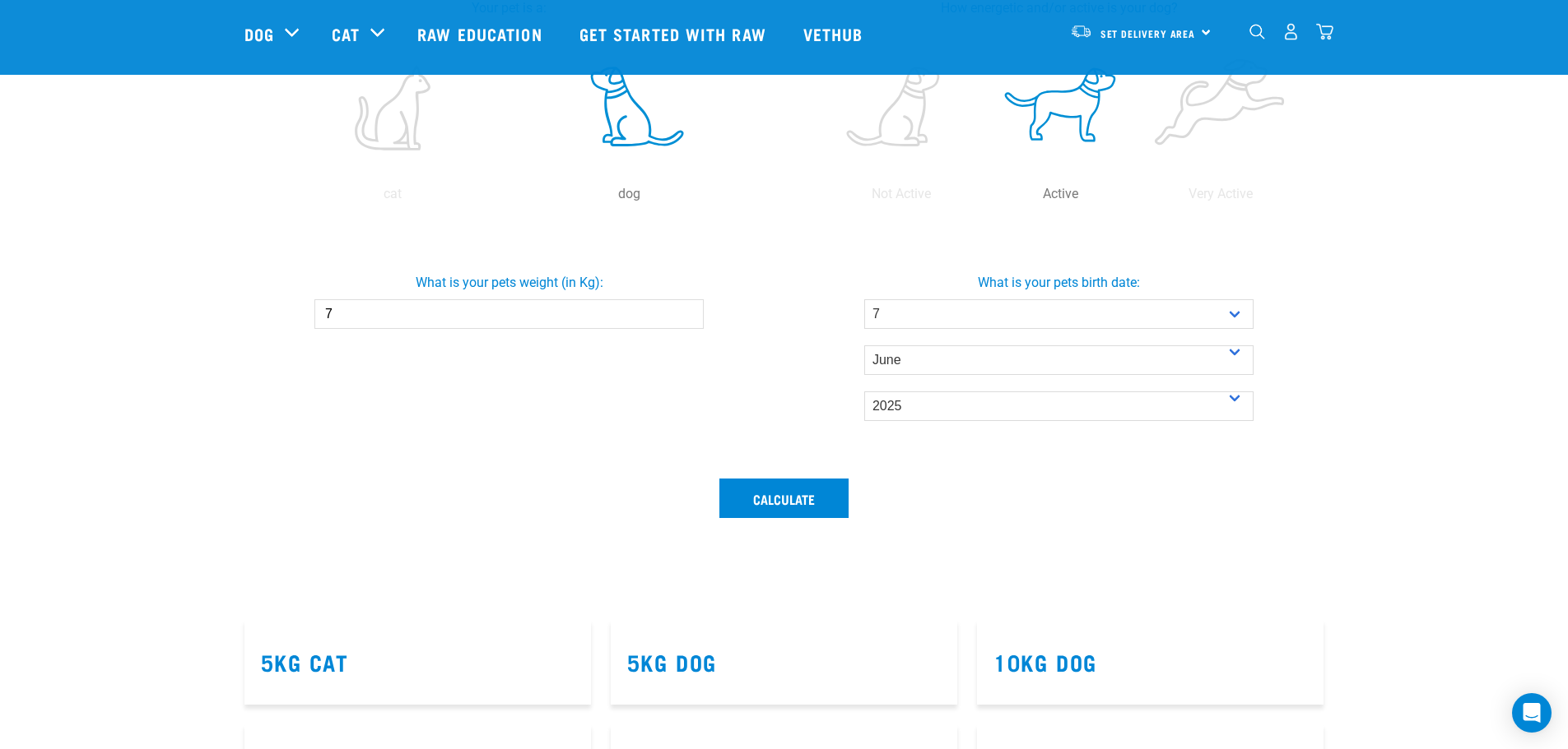
scroll to position [367, 0]
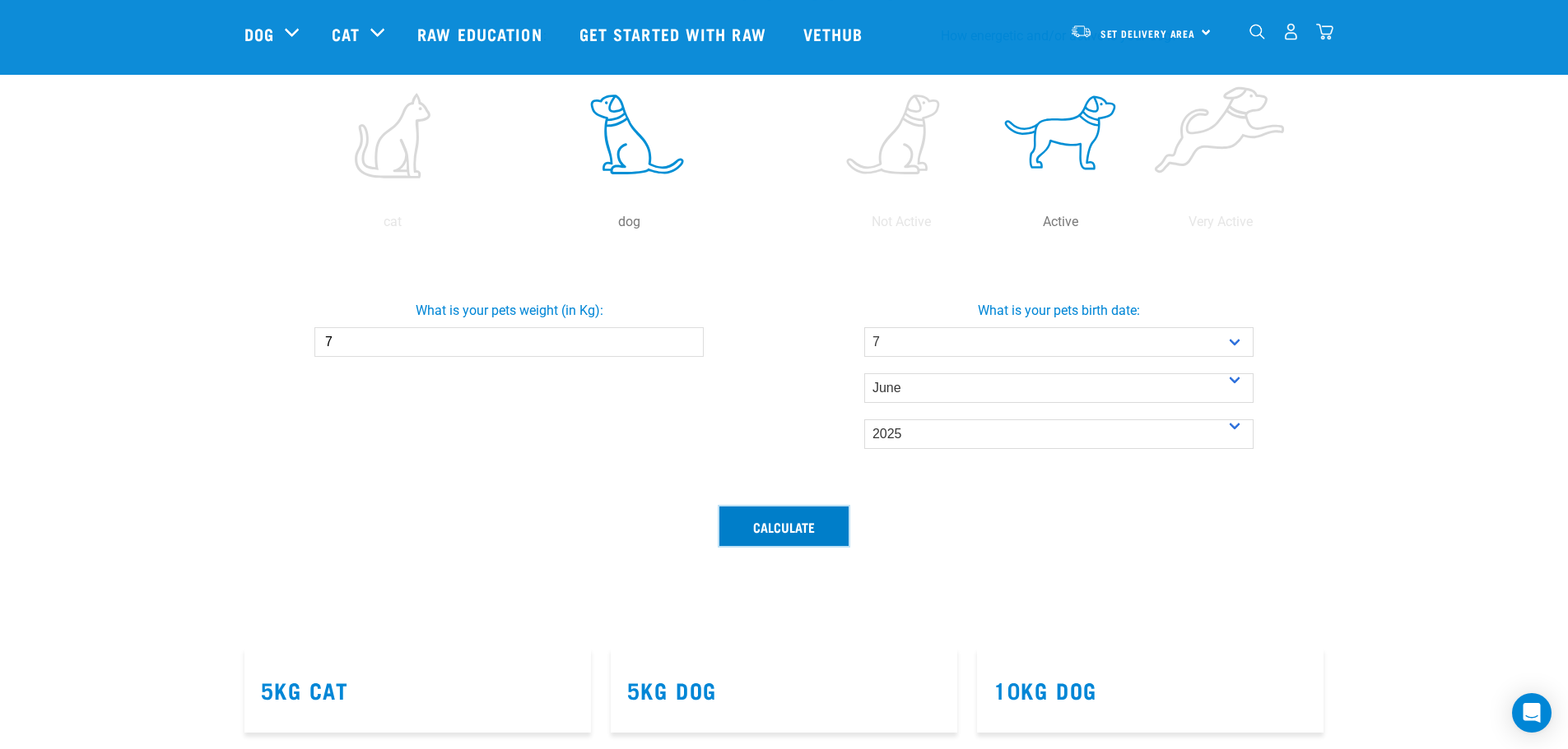
click at [757, 531] on button "Calculate" at bounding box center [784, 525] width 129 height 39
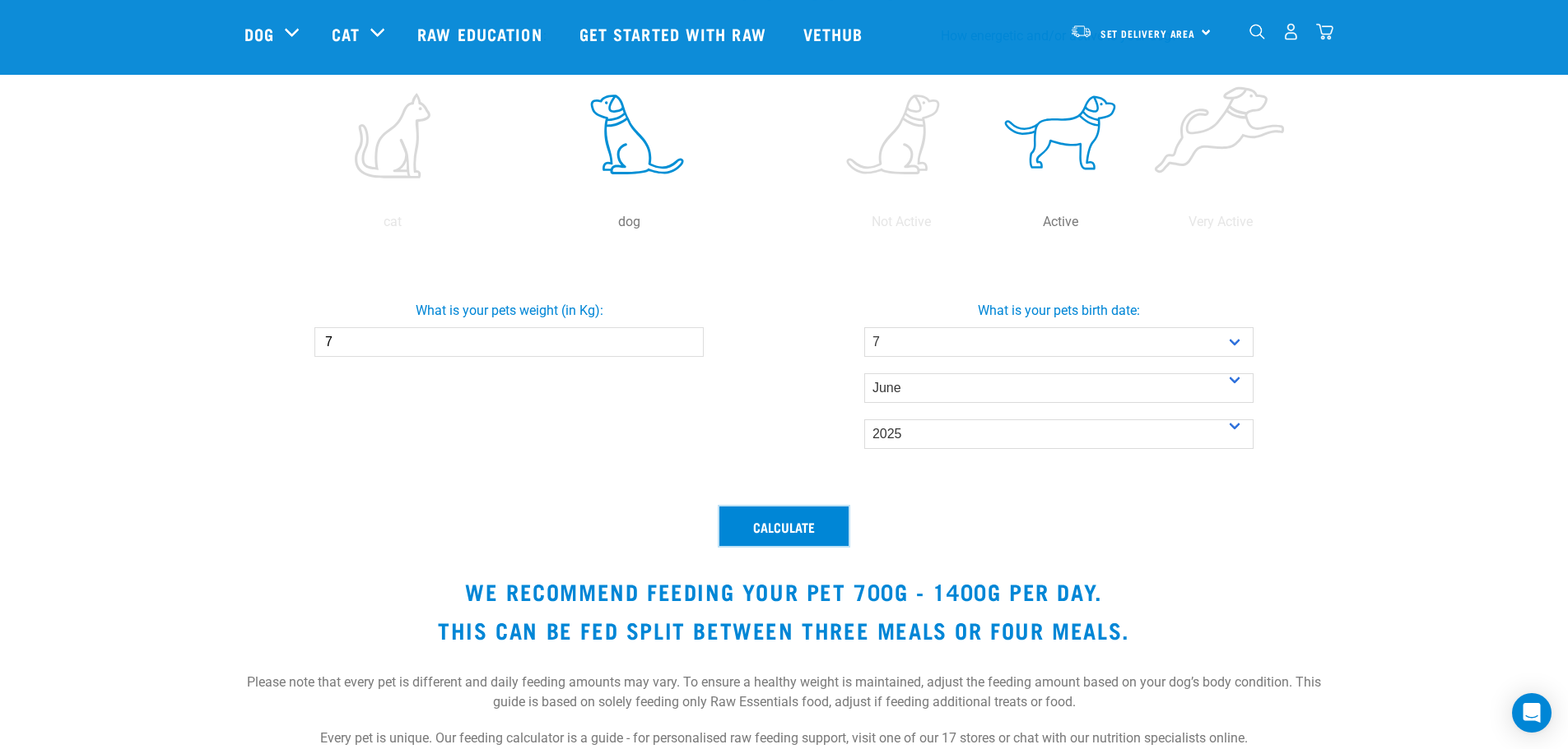
scroll to position [450, 0]
